Goal: Information Seeking & Learning: Learn about a topic

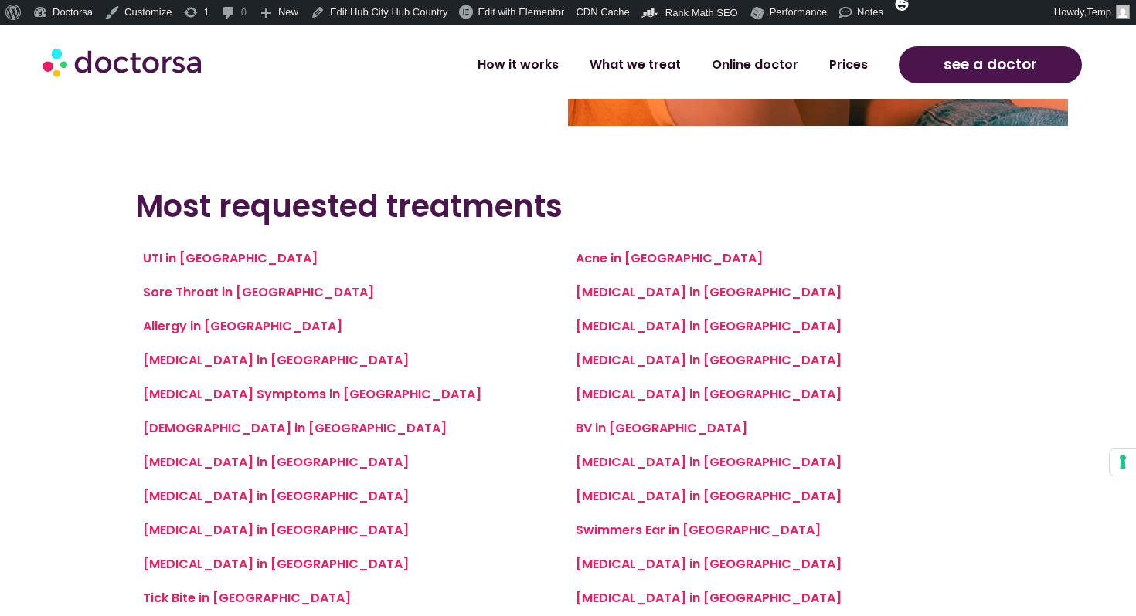
scroll to position [492, 0]
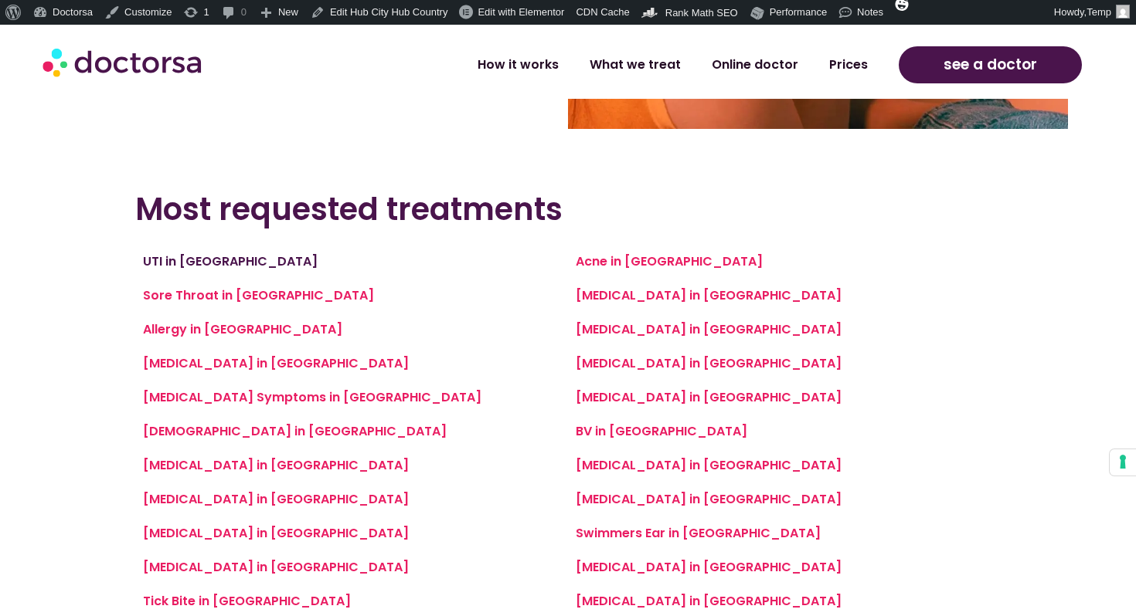
click at [174, 264] on link "UTI in [GEOGRAPHIC_DATA]" at bounding box center [230, 262] width 175 height 18
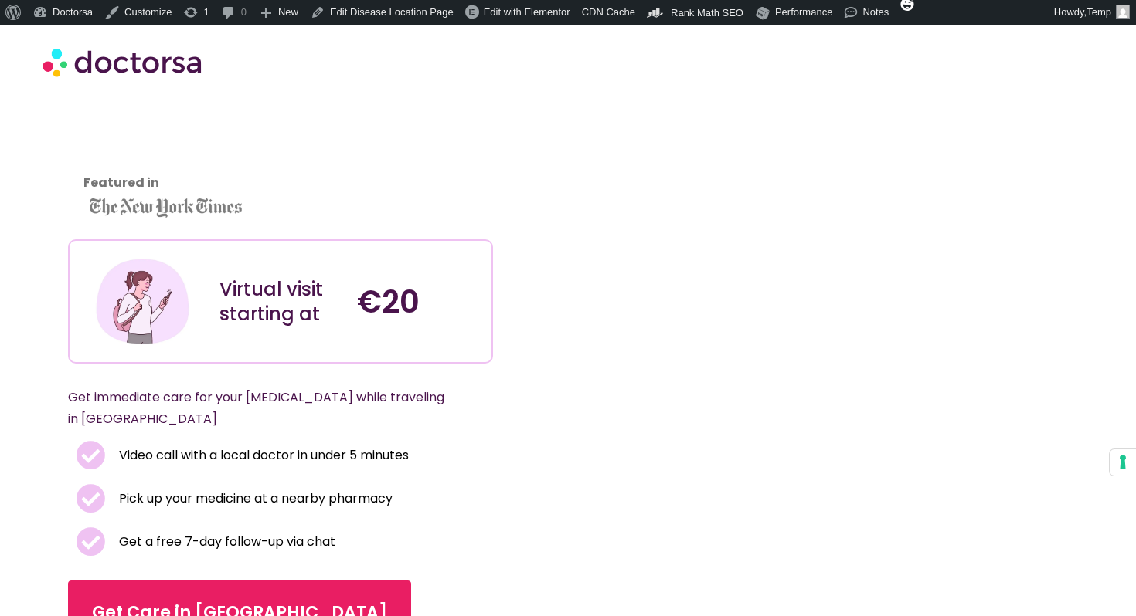
scroll to position [109, 0]
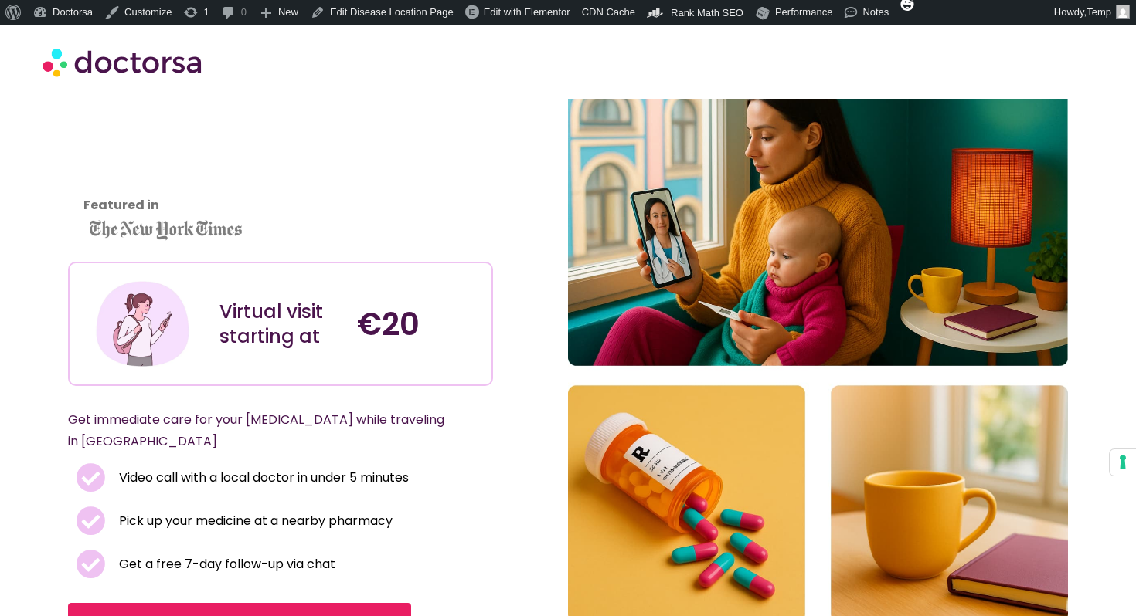
click at [806, 199] on img at bounding box center [818, 340] width 500 height 565
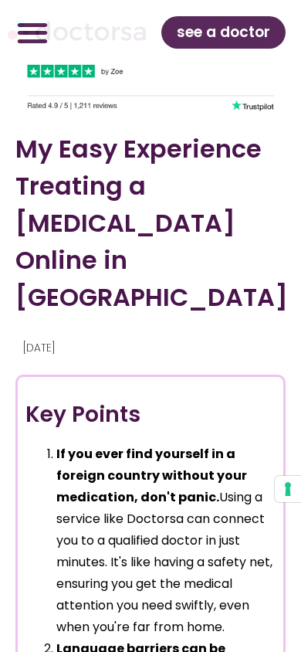
scroll to position [1015, 0]
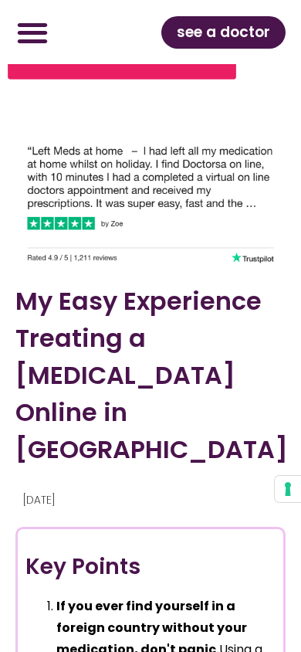
click at [135, 137] on img at bounding box center [150, 196] width 270 height 141
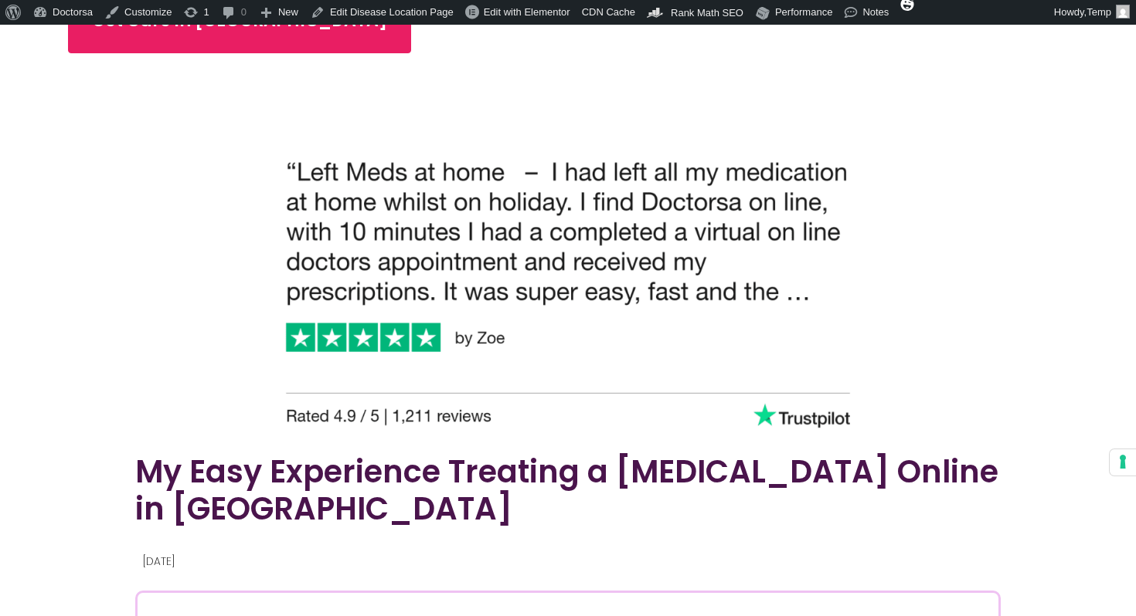
scroll to position [823, 0]
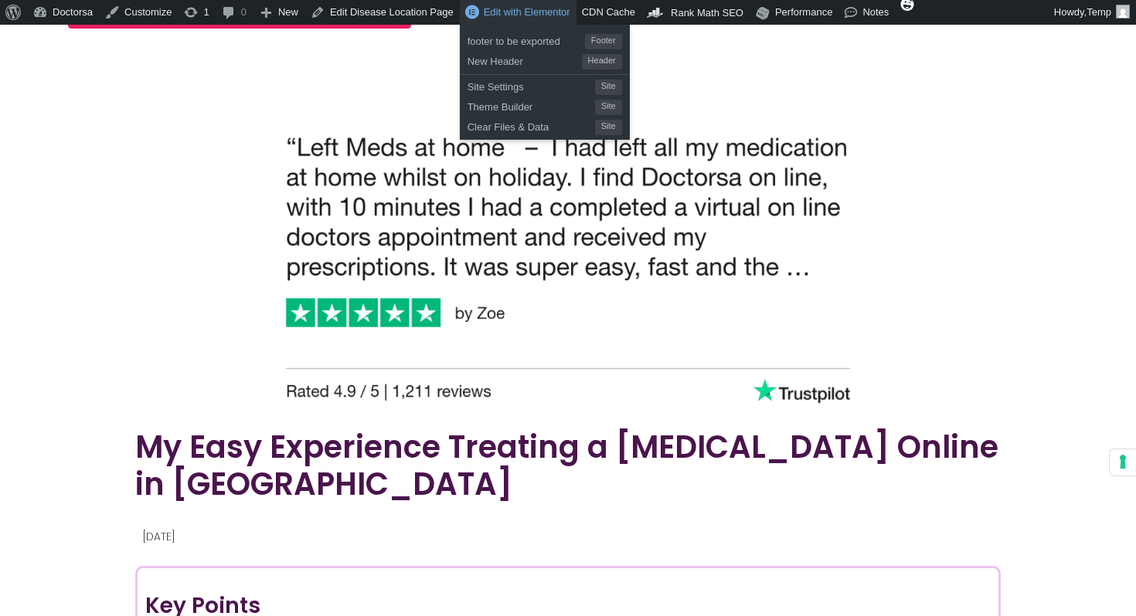
click at [521, 3] on link "Edit with Elementor" at bounding box center [518, 12] width 117 height 25
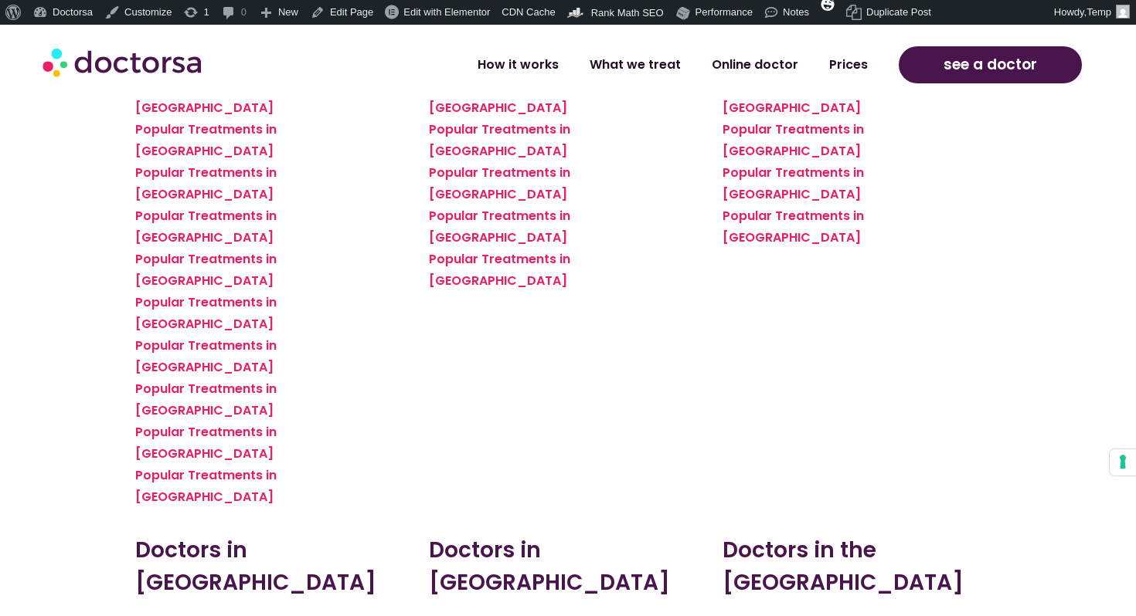
scroll to position [1591, 0]
